Goal: Information Seeking & Learning: Learn about a topic

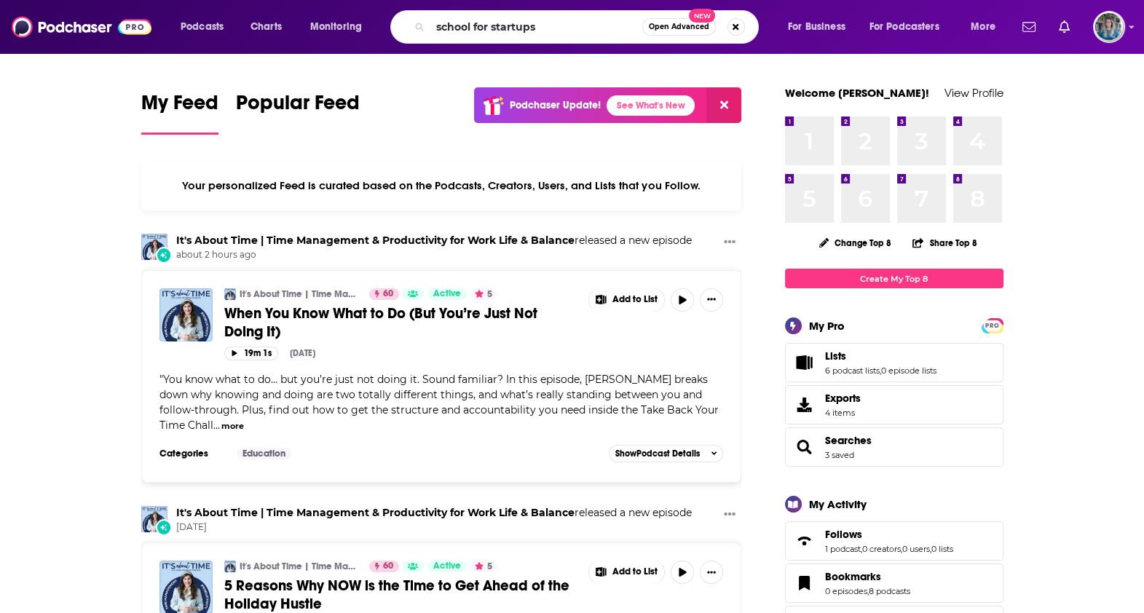
type input "school for startups"
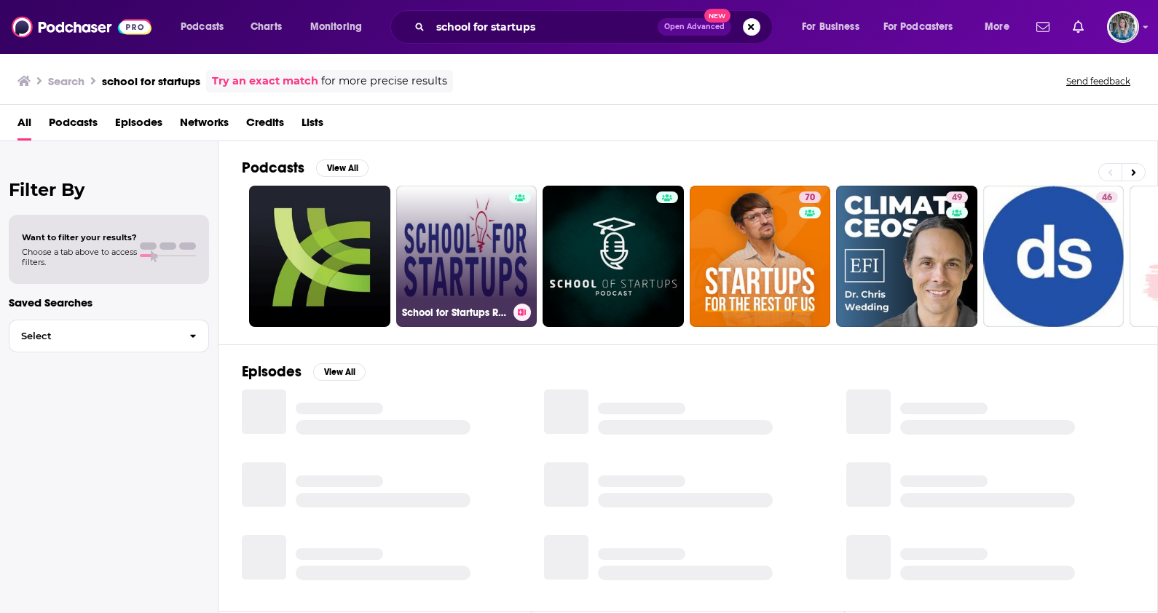
click at [451, 226] on link "School for Startups Radio" at bounding box center [466, 256] width 141 height 141
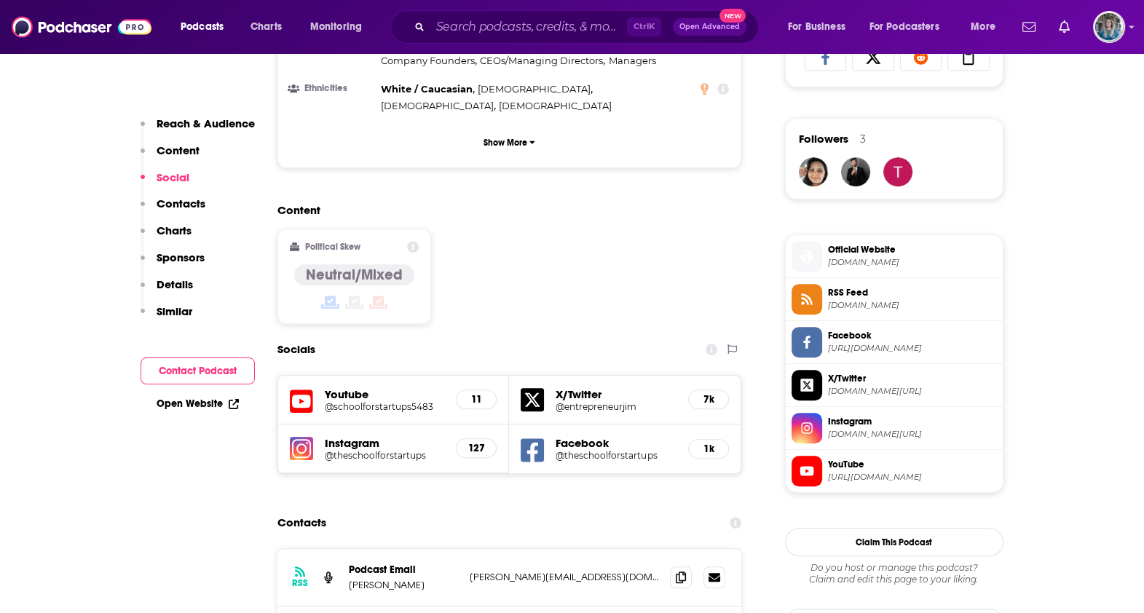
scroll to position [1273, 0]
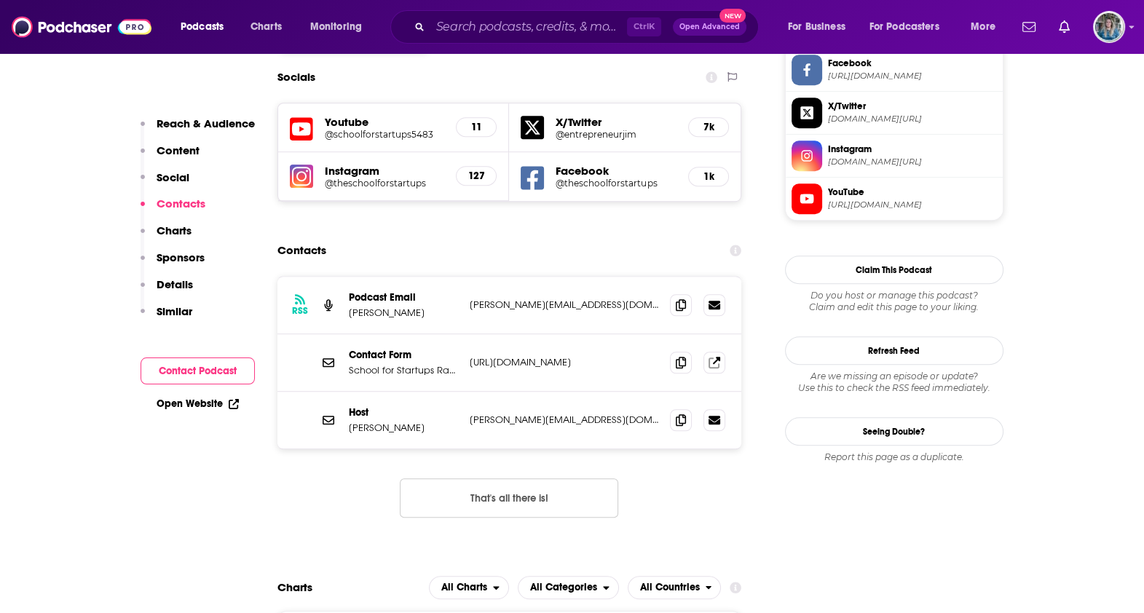
drag, startPoint x: 132, startPoint y: 282, endPoint x: 174, endPoint y: 273, distance: 43.1
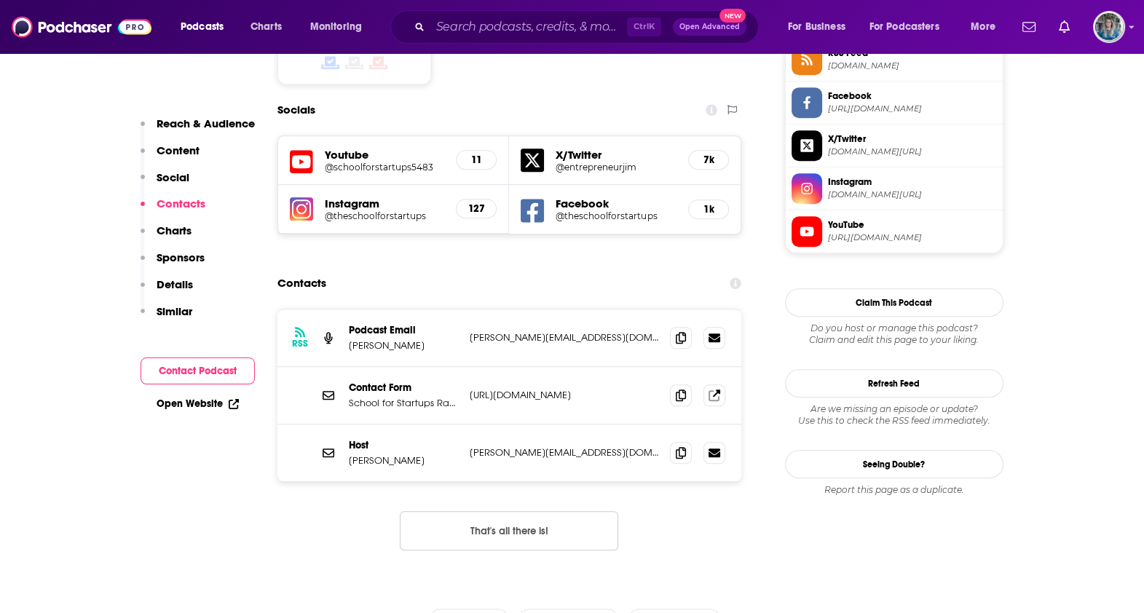
scroll to position [910, 0]
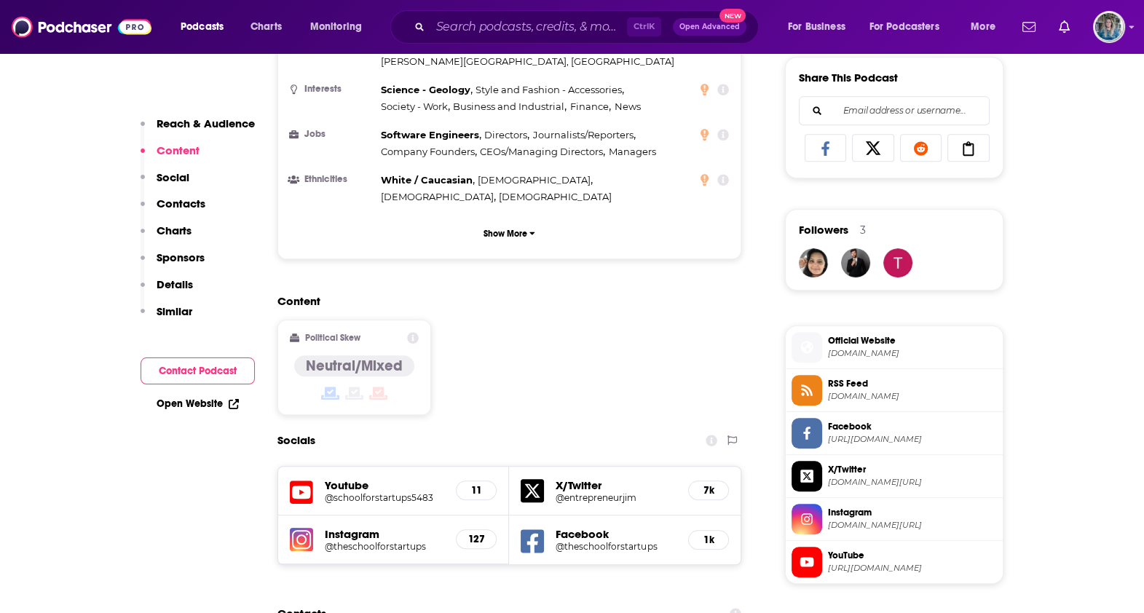
click at [355, 492] on h5 "@schoolforstartups5483" at bounding box center [385, 497] width 120 height 11
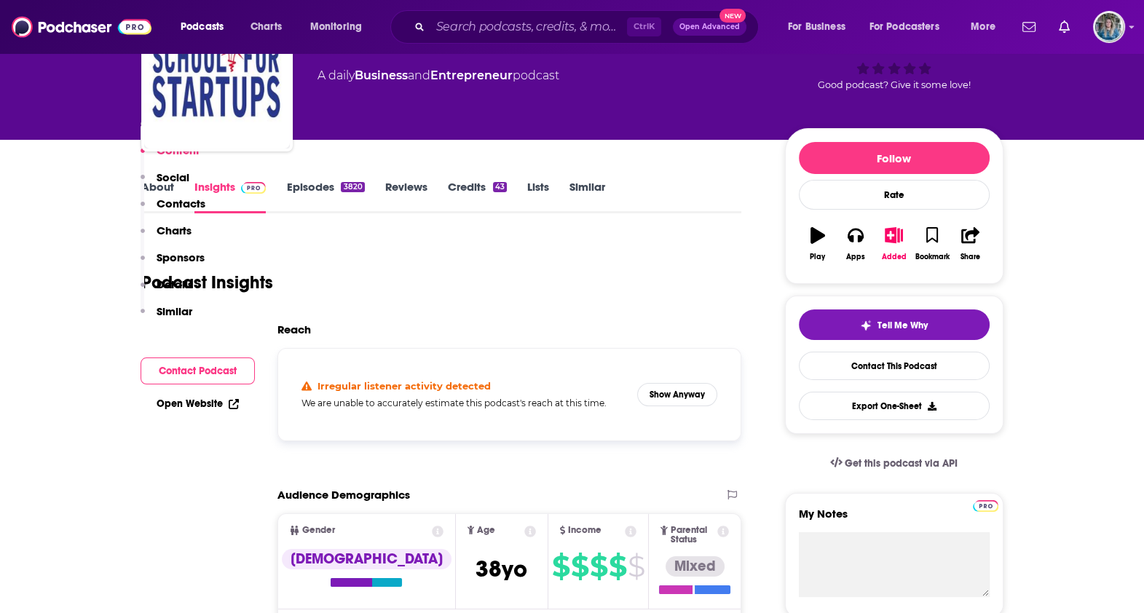
scroll to position [0, 0]
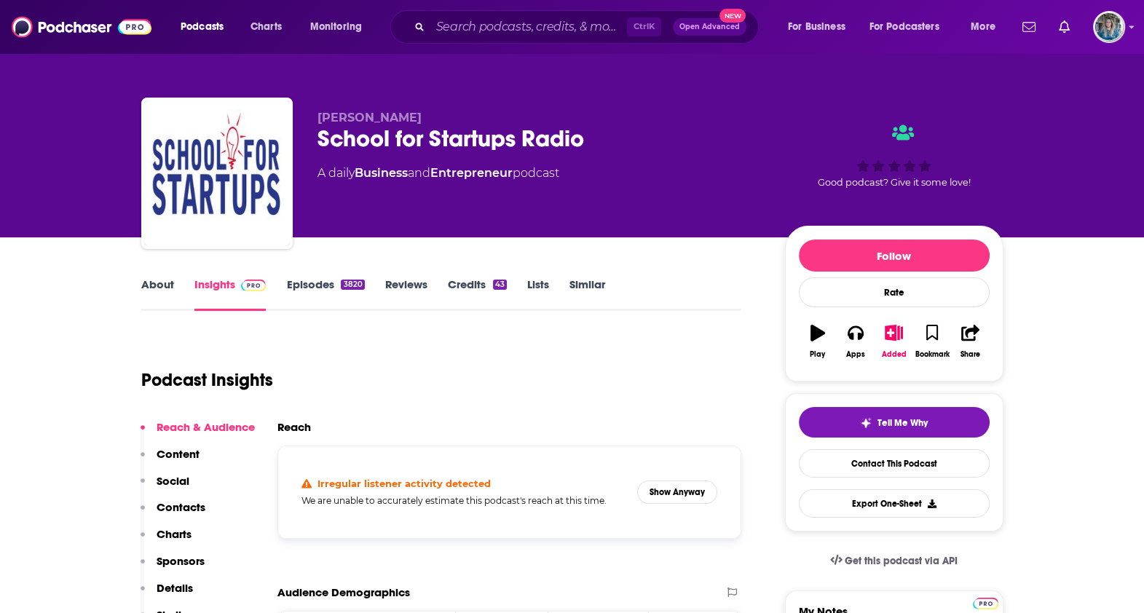
click at [162, 280] on link "About" at bounding box center [157, 293] width 33 height 33
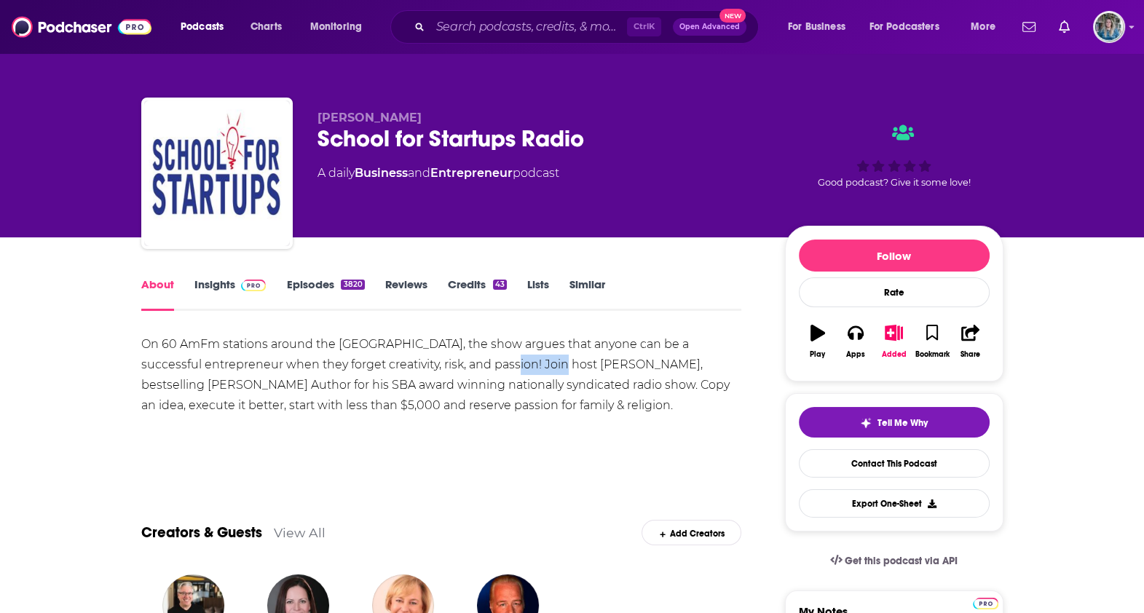
drag, startPoint x: 516, startPoint y: 367, endPoint x: 454, endPoint y: 368, distance: 61.2
click at [454, 368] on div "On 60 AmFm stations around the [GEOGRAPHIC_DATA], the show argues that anyone c…" at bounding box center [441, 375] width 601 height 82
copy div "[PERSON_NAME]"
click at [216, 417] on div "On 60 AmFm stations around the [GEOGRAPHIC_DATA], the show argues that anyone c…" at bounding box center [441, 385] width 601 height 102
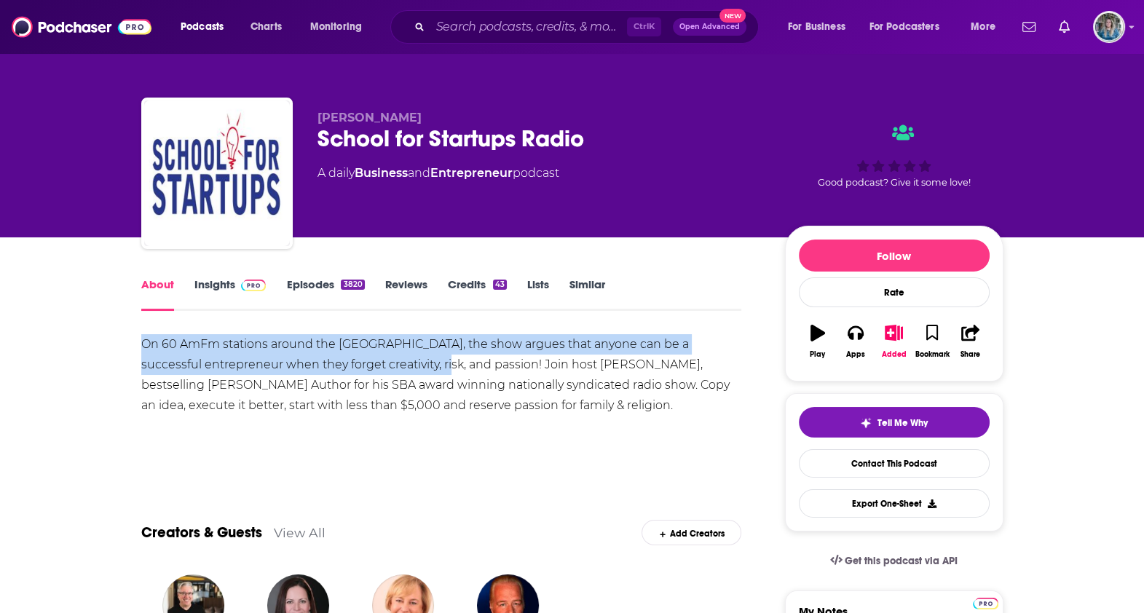
drag, startPoint x: 139, startPoint y: 343, endPoint x: 394, endPoint y: 368, distance: 256.0
copy div "On 60 AmFm stations around the [GEOGRAPHIC_DATA], the show argues that anyone c…"
